Goal: Check status: Check status

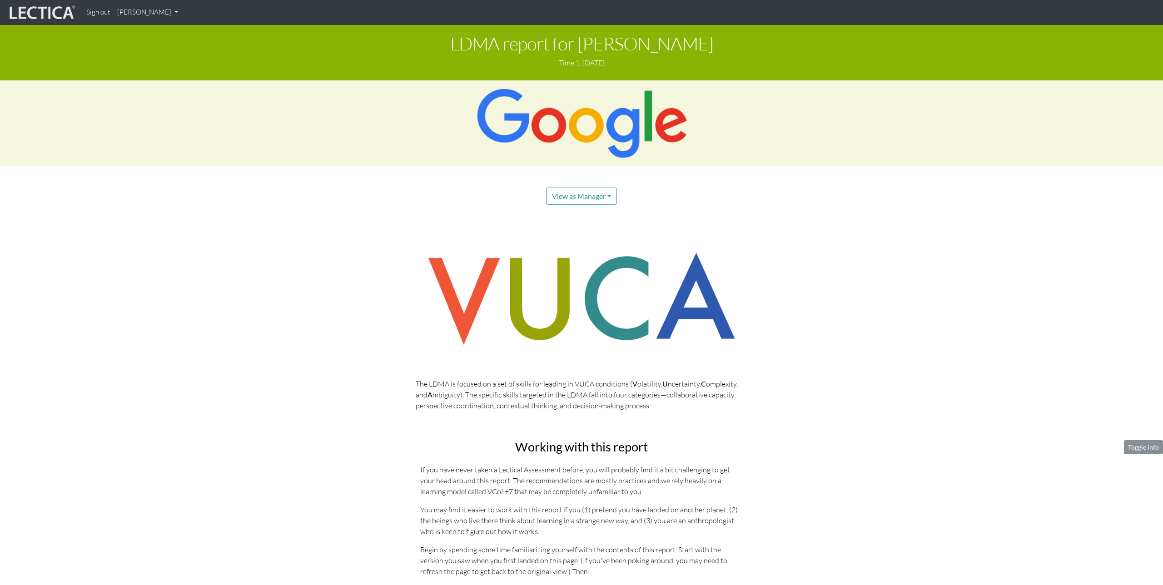
click at [139, 11] on link "[PERSON_NAME]" at bounding box center [148, 13] width 68 height 18
click at [140, 31] on link "My Profile" at bounding box center [159, 33] width 73 height 11
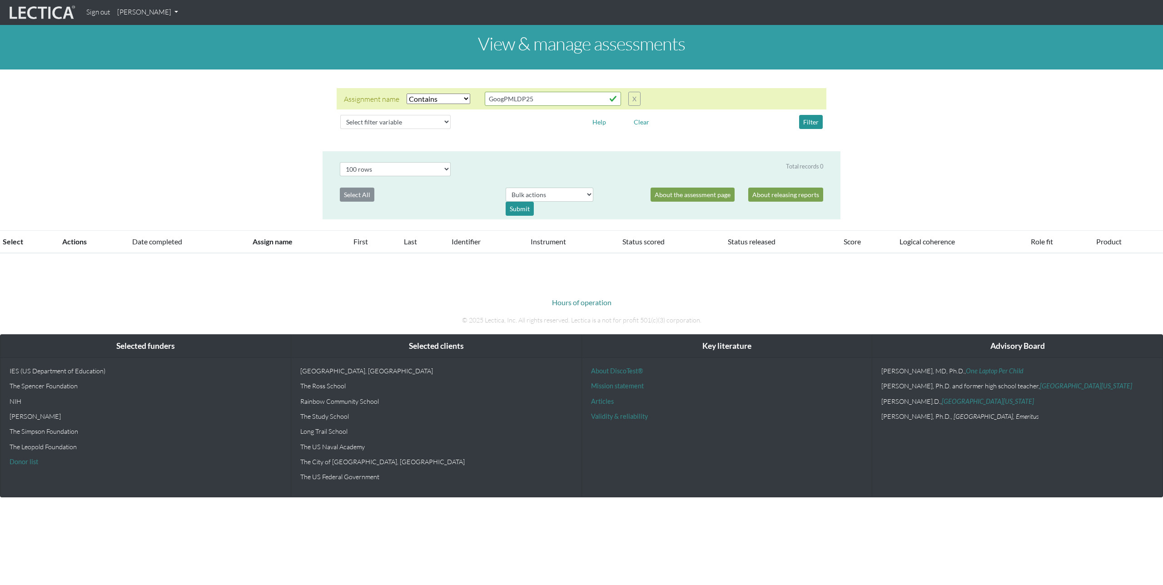
select select "icontains"
select select "100"
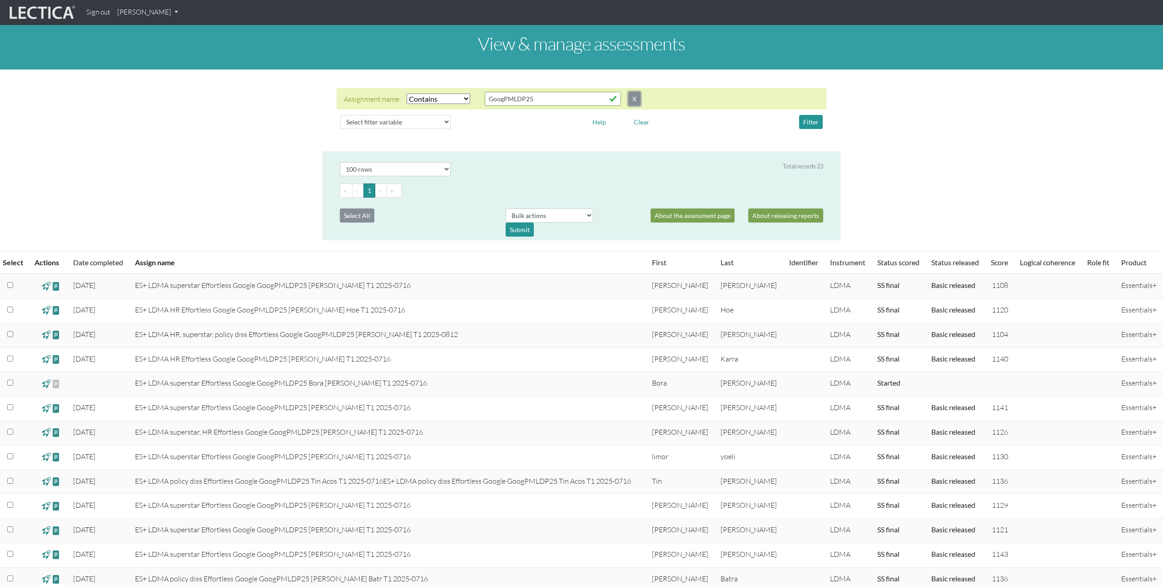
click at [630, 102] on button "X" at bounding box center [635, 99] width 12 height 14
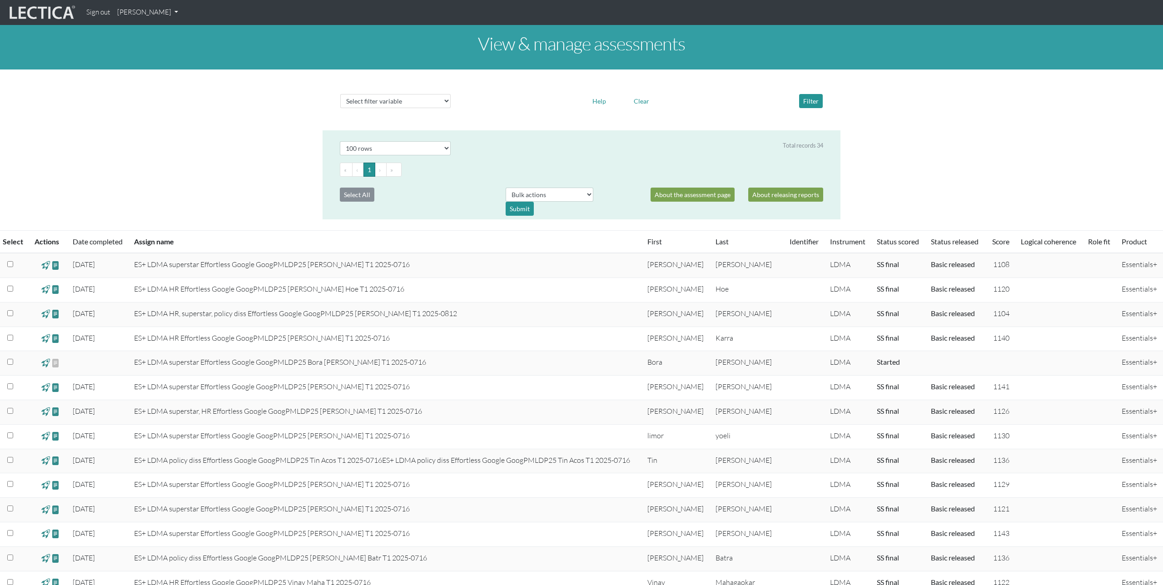
scroll to position [632, 0]
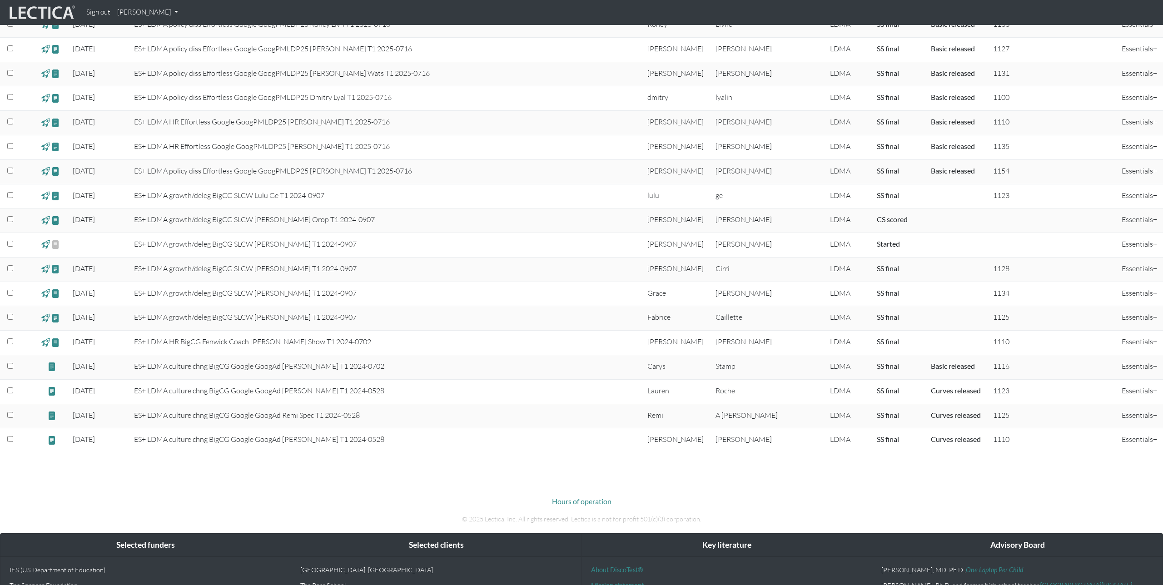
click at [71, 294] on td "[DATE]" at bounding box center [98, 294] width 62 height 25
click at [441, 294] on td "ES+ LDMA growth/deleg BigCG SLCW [PERSON_NAME] T1 2024-0907" at bounding box center [386, 294] width 514 height 25
